Goal: Information Seeking & Learning: Check status

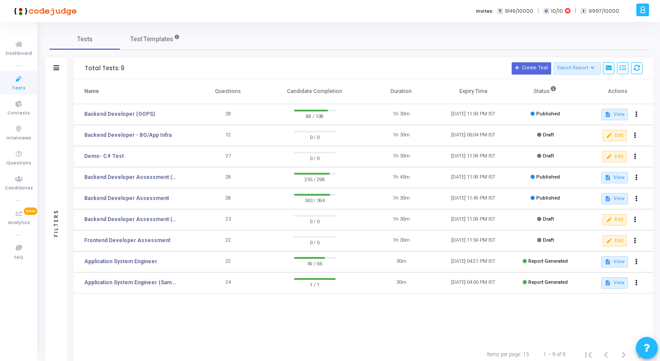
drag, startPoint x: 216, startPoint y: 94, endPoint x: 351, endPoint y: 93, distance: 134.8
click at [351, 93] on tr "Name Questions Candidate Completion Duration Expiry Time Status Actions" at bounding box center [364, 91] width 580 height 25
click at [351, 93] on th "Candidate Completion" at bounding box center [314, 91] width 101 height 25
drag, startPoint x: 413, startPoint y: 91, endPoint x: 175, endPoint y: 90, distance: 237.9
click at [175, 90] on tr "Name Questions Candidate Completion Duration Expiry Time Status Actions" at bounding box center [364, 91] width 580 height 25
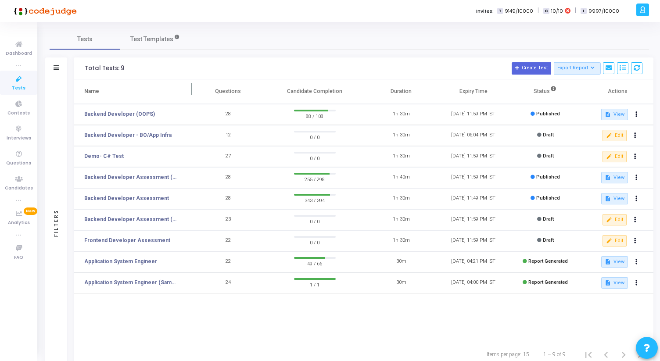
click at [175, 90] on th "Name" at bounding box center [133, 91] width 119 height 25
drag, startPoint x: 83, startPoint y: 68, endPoint x: 137, endPoint y: 67, distance: 53.6
click at [137, 67] on div "Total Tests: 9 Create Test Export Report Id Name Job Role Questions Candidate C…" at bounding box center [364, 69] width 580 height 22
click at [137, 67] on h3 "Total Tests: 9 Create Test Export Report Id Name Job Role Questions Candidate C…" at bounding box center [364, 68] width 558 height 12
